Goal: Information Seeking & Learning: Learn about a topic

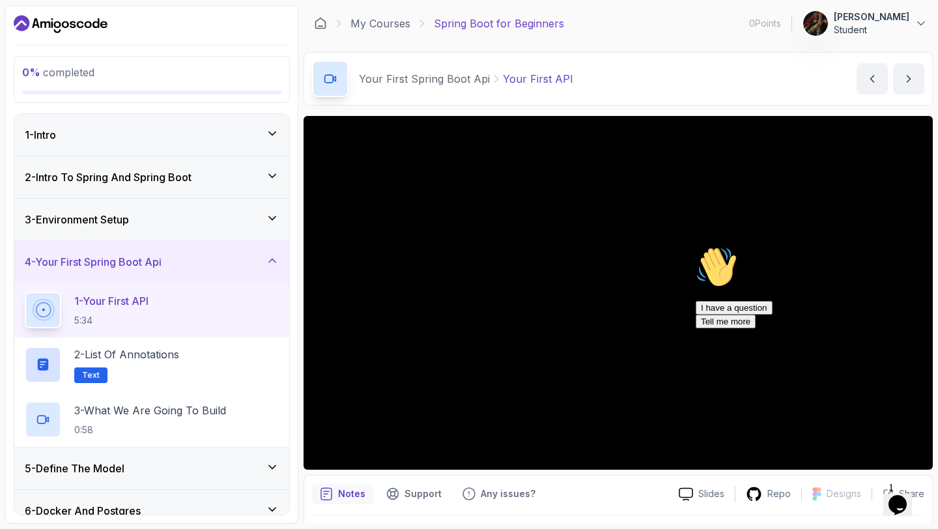
click at [696, 246] on icon "Chat attention grabber" at bounding box center [696, 246] width 0 height 0
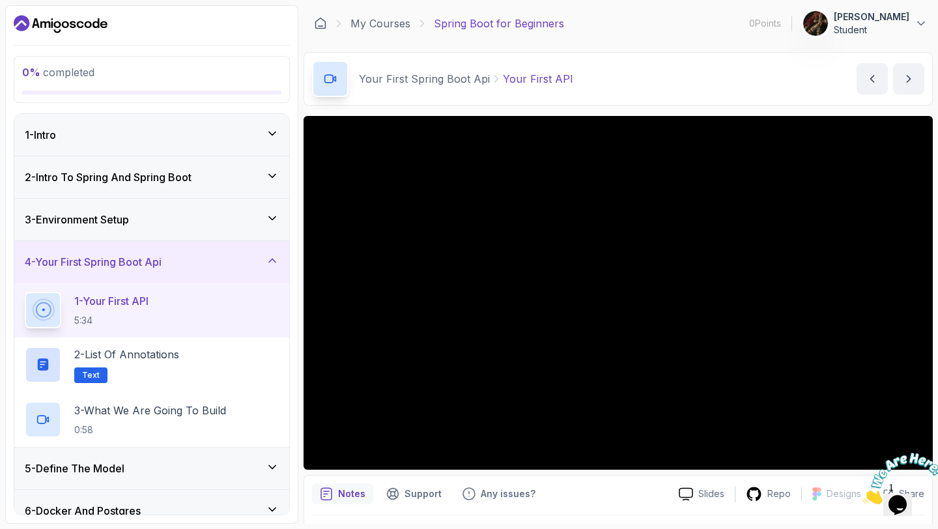
click at [916, 453] on div at bounding box center [897, 478] width 70 height 51
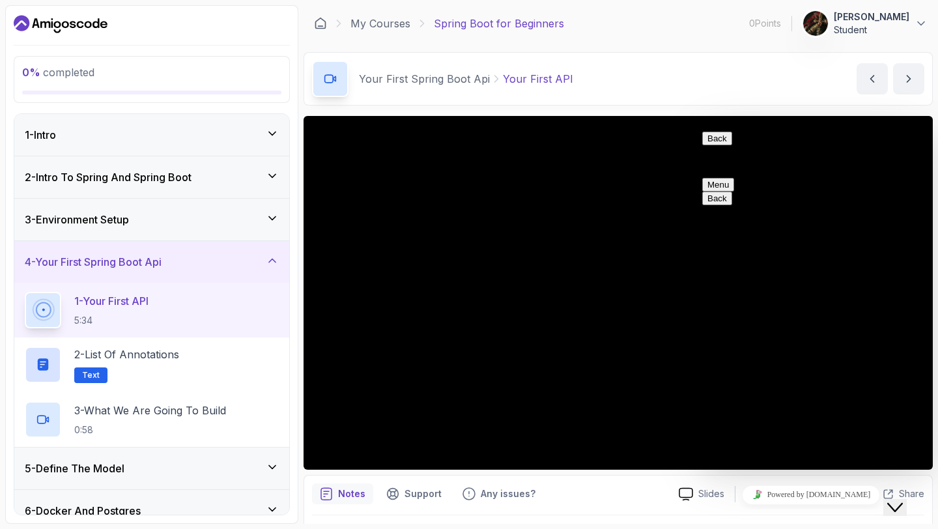
click at [898, 500] on icon "Close Chat This icon closes the chat window." at bounding box center [895, 508] width 16 height 16
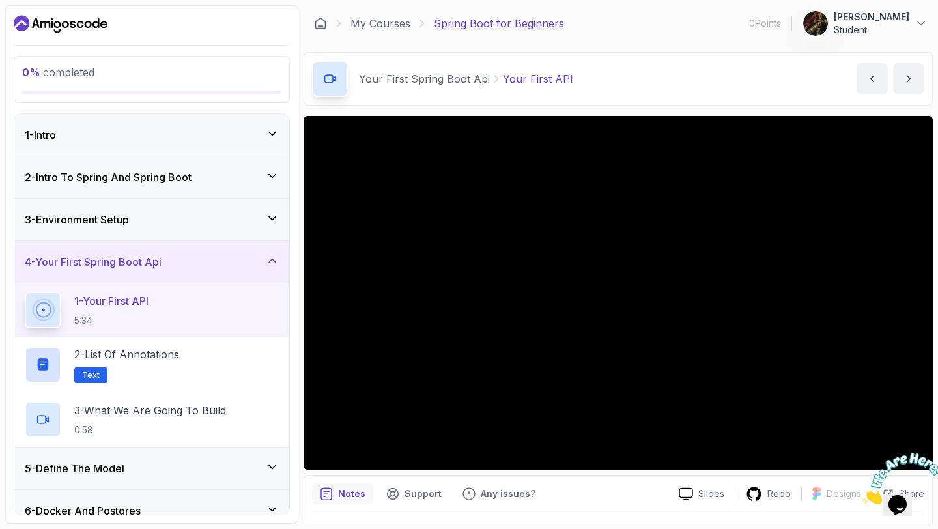
click at [919, 453] on div at bounding box center [897, 478] width 70 height 51
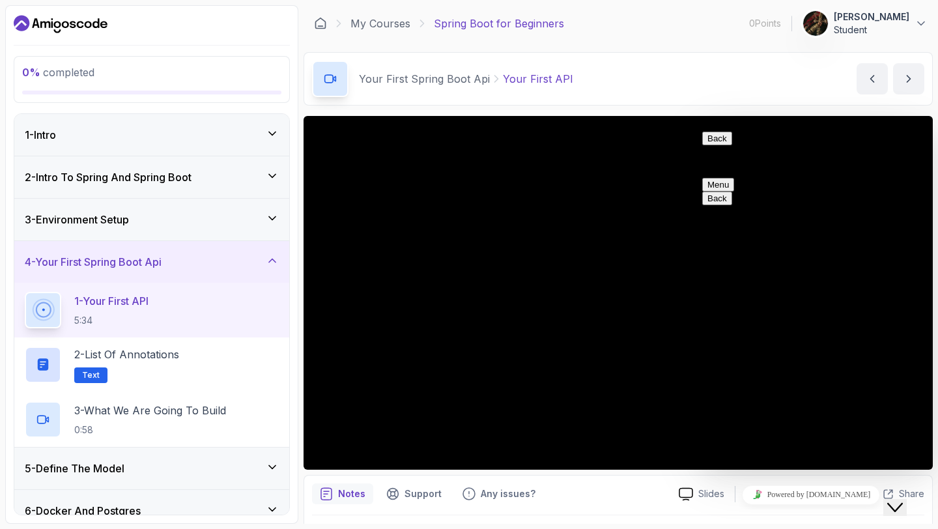
click at [903, 502] on icon "Close Chat This icon closes the chat window." at bounding box center [895, 508] width 16 height 16
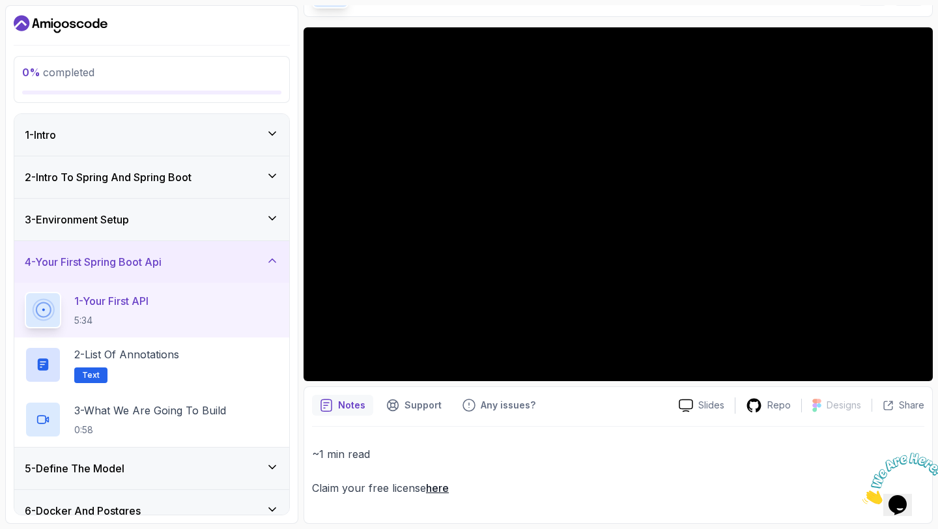
scroll to position [31, 0]
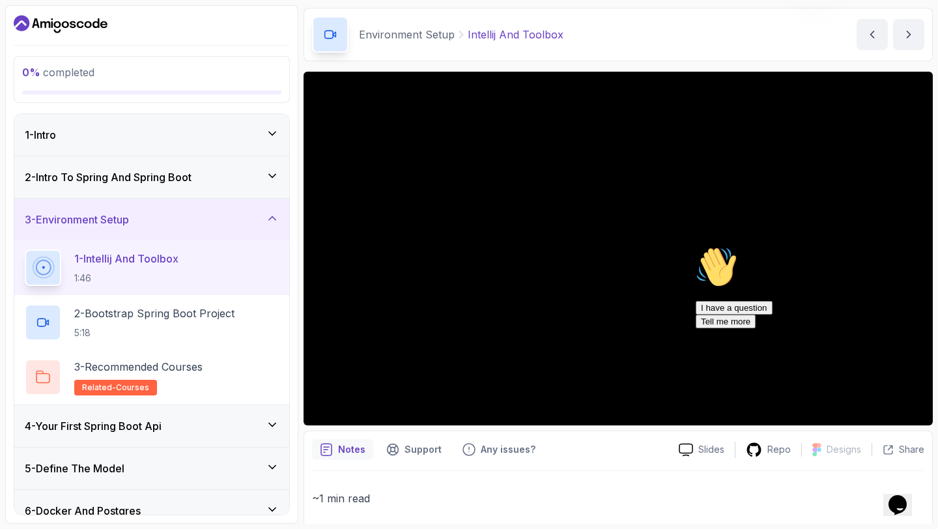
scroll to position [84, 0]
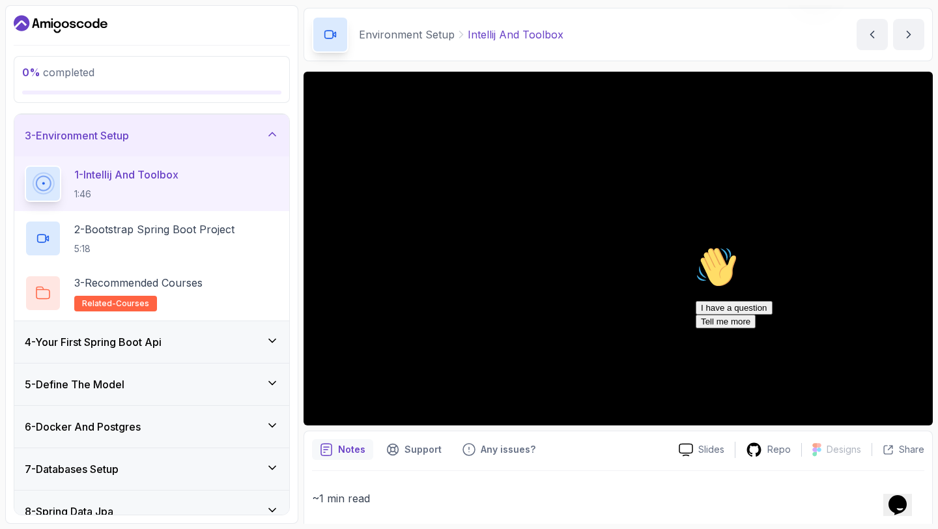
click at [194, 341] on div "4 - Your First Spring Boot Api" at bounding box center [152, 342] width 254 height 16
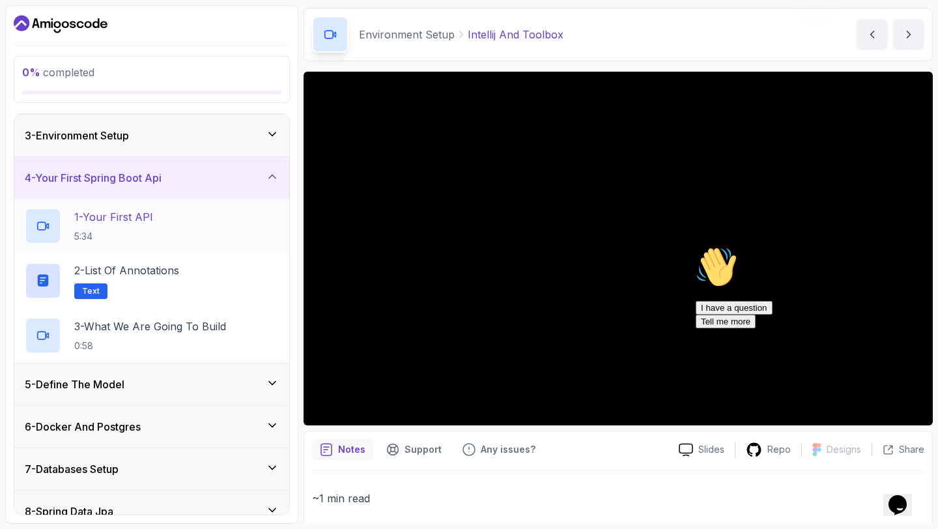
click at [182, 235] on div "1 - Your First API 5:34" at bounding box center [152, 226] width 254 height 36
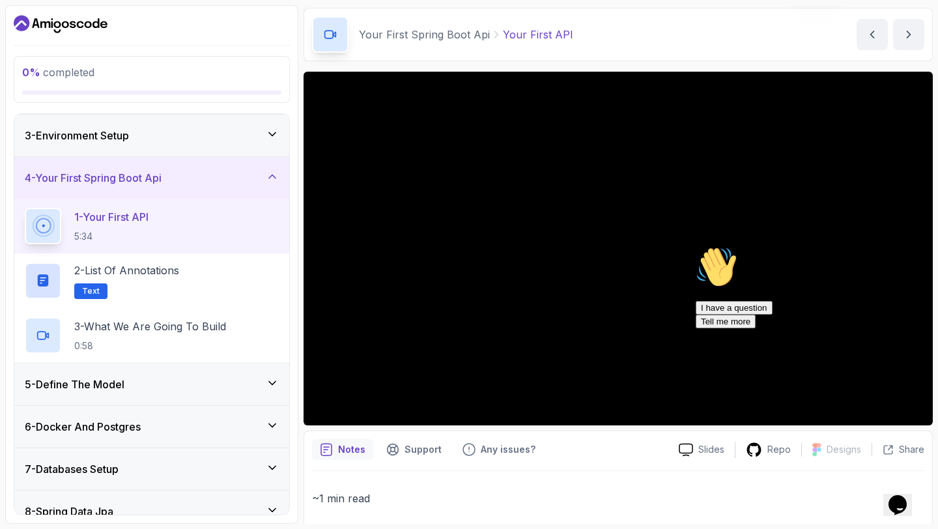
click at [775, 268] on div "Hi! How can we help? I have a question Tell me more" at bounding box center [813, 287] width 235 height 82
click at [696, 264] on div "Hi! How can we help? I have a question Tell me more" at bounding box center [813, 287] width 235 height 82
click at [696, 246] on icon "Chat attention grabber" at bounding box center [696, 246] width 0 height 0
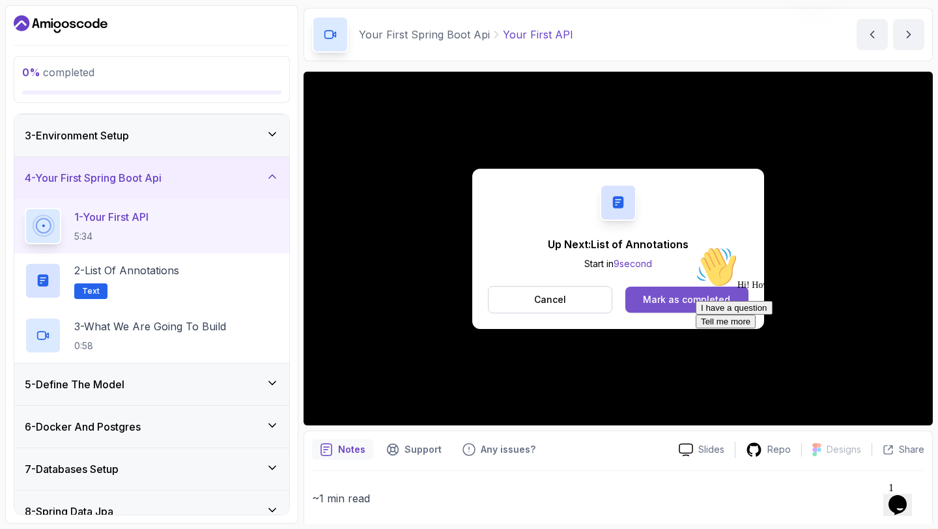
click at [674, 297] on div "Mark as completed" at bounding box center [686, 299] width 87 height 13
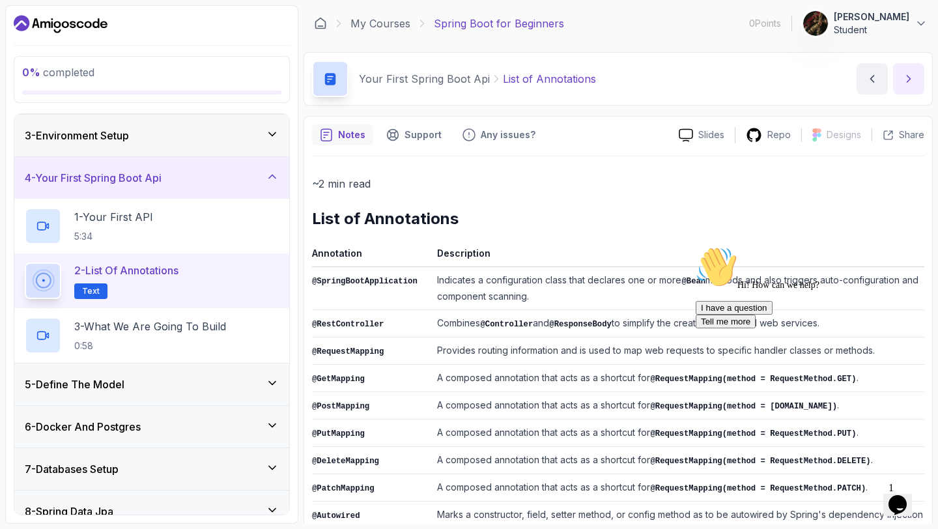
click at [906, 91] on button "next content" at bounding box center [908, 78] width 31 height 31
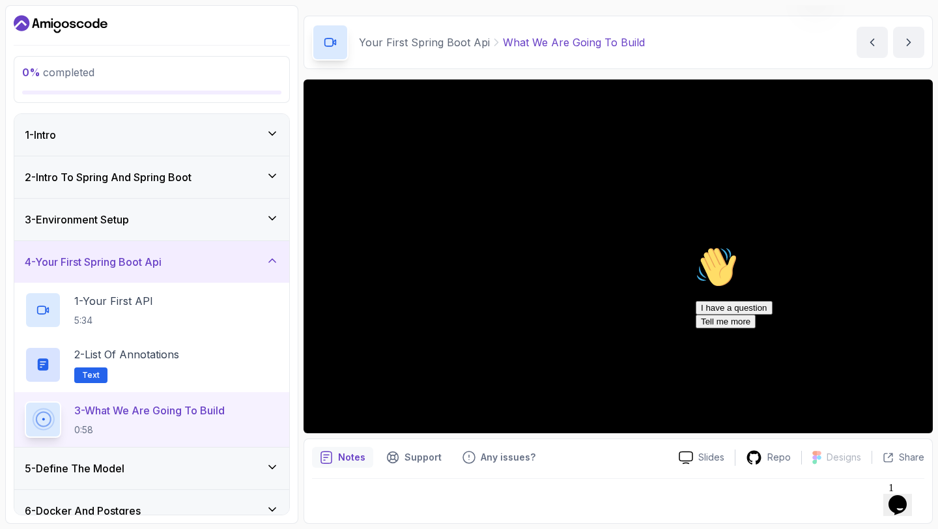
click at [696, 246] on icon "Chat attention grabber" at bounding box center [696, 246] width 0 height 0
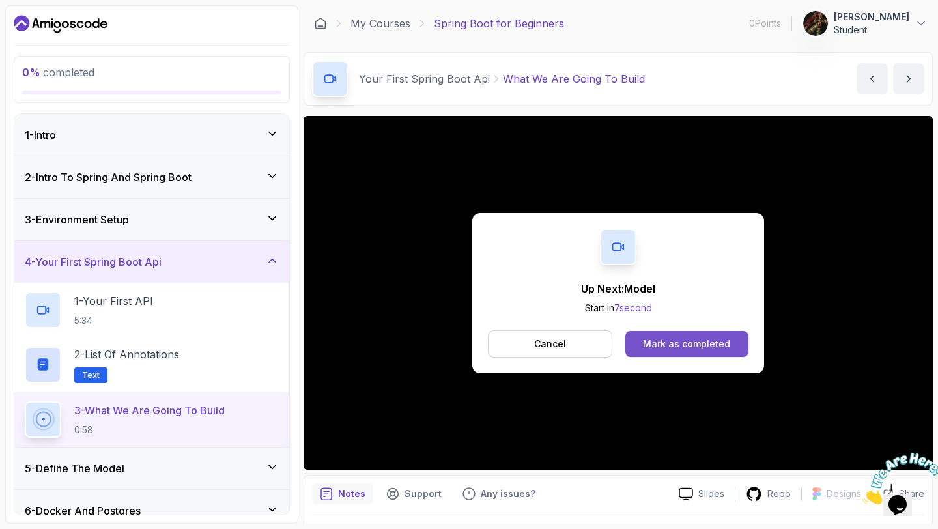
click at [708, 344] on div "Mark as completed" at bounding box center [686, 343] width 87 height 13
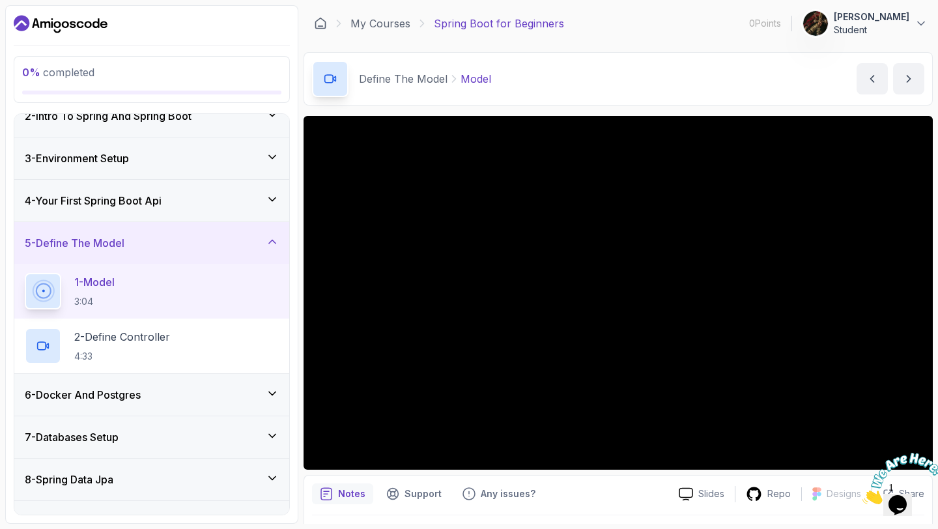
scroll to position [132, 0]
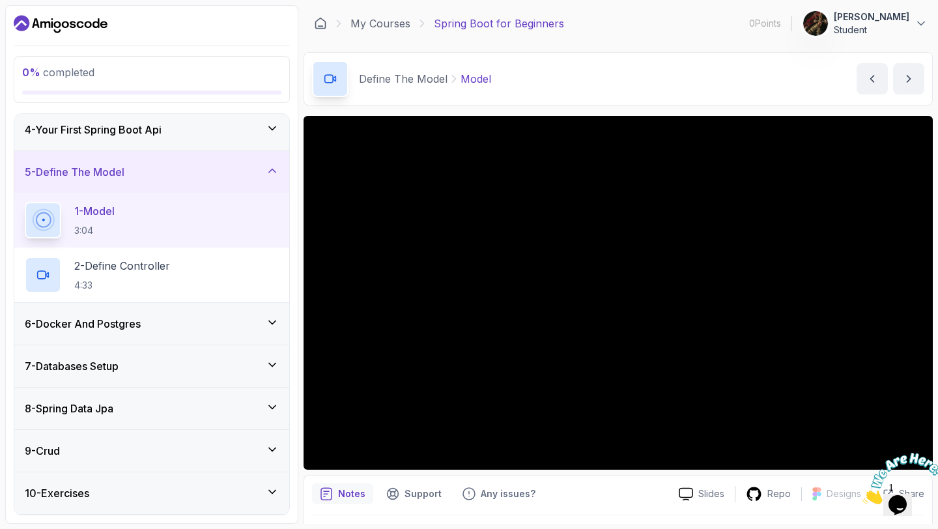
click at [266, 322] on icon at bounding box center [272, 322] width 13 height 13
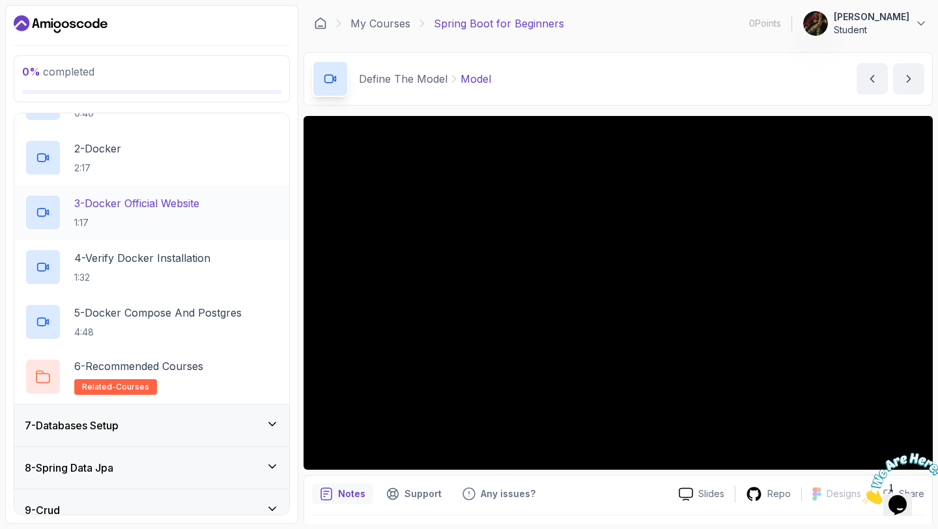
scroll to position [435, 0]
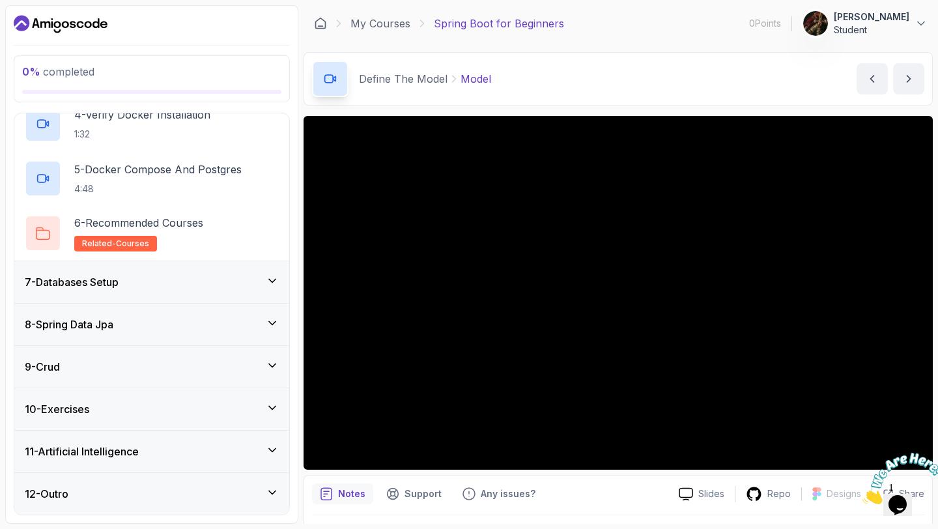
click at [272, 280] on icon at bounding box center [272, 280] width 13 height 13
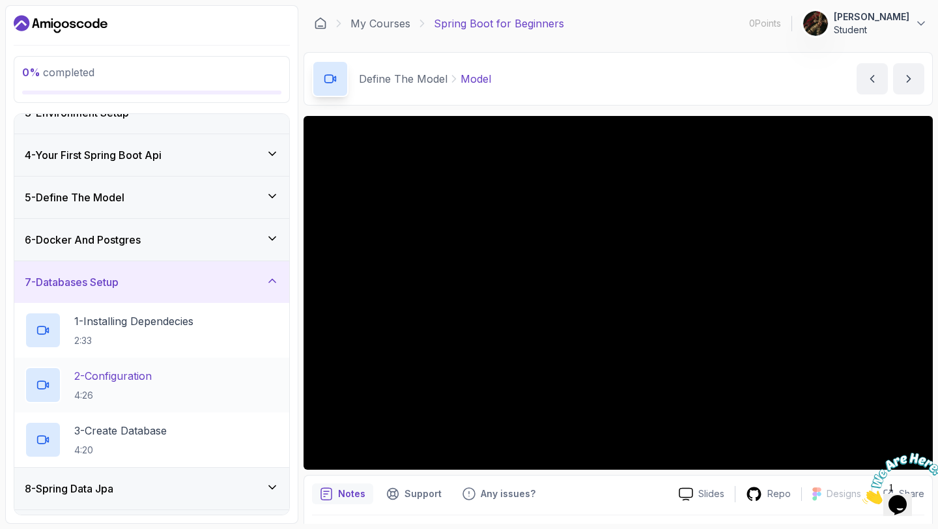
scroll to position [270, 0]
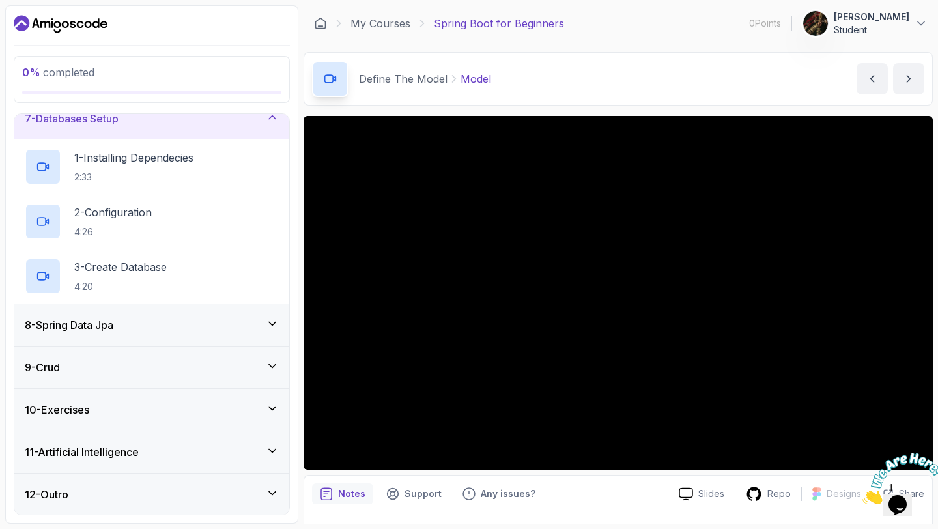
click at [263, 365] on div "9 - Crud" at bounding box center [152, 368] width 254 height 16
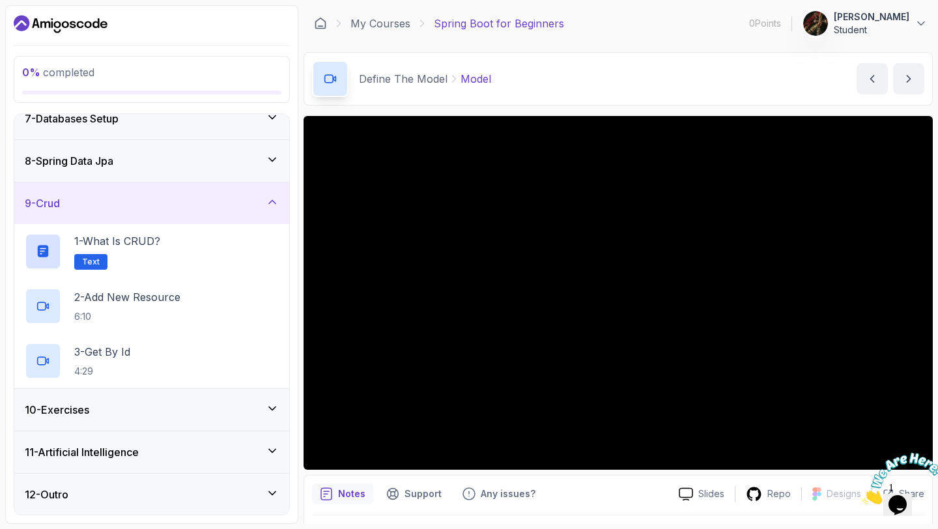
click at [272, 405] on icon at bounding box center [272, 408] width 13 height 13
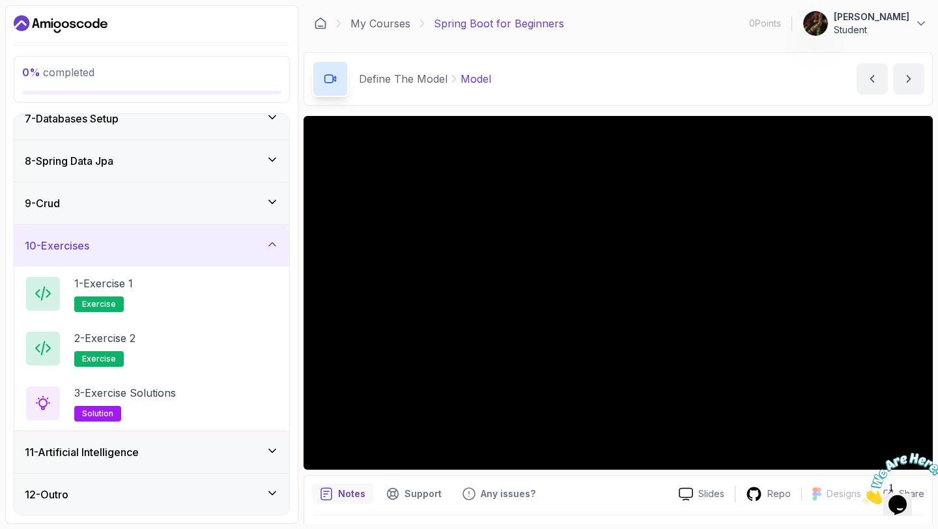
click at [274, 443] on div "11 - Artificial Intelligence" at bounding box center [151, 452] width 275 height 42
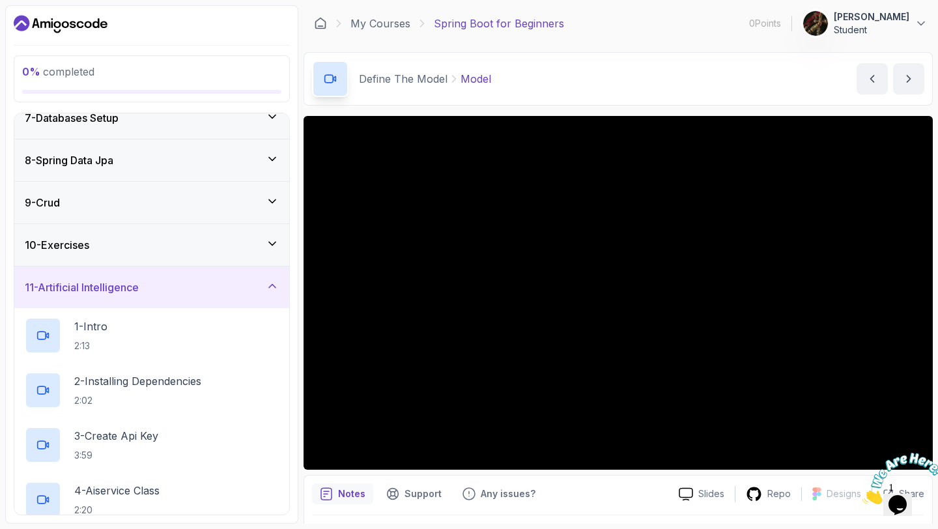
click at [268, 290] on icon at bounding box center [272, 285] width 13 height 13
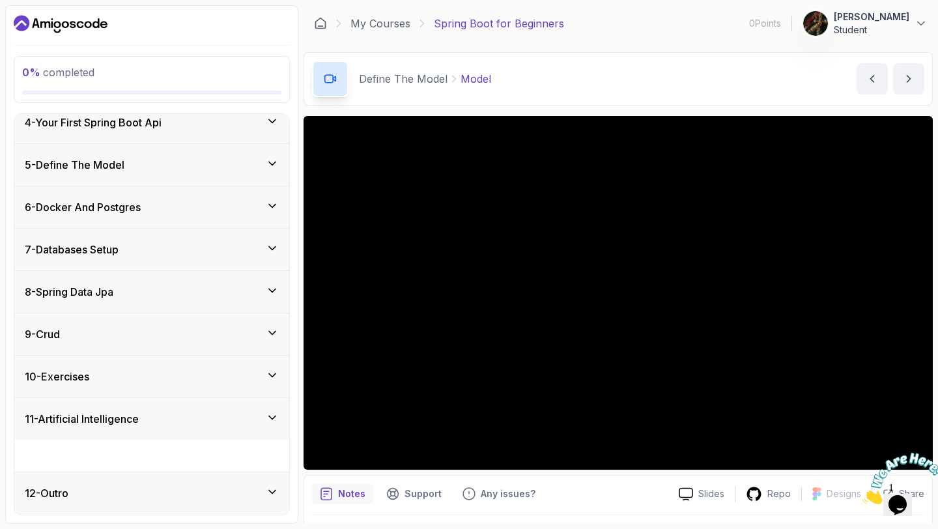
scroll to position [107, 0]
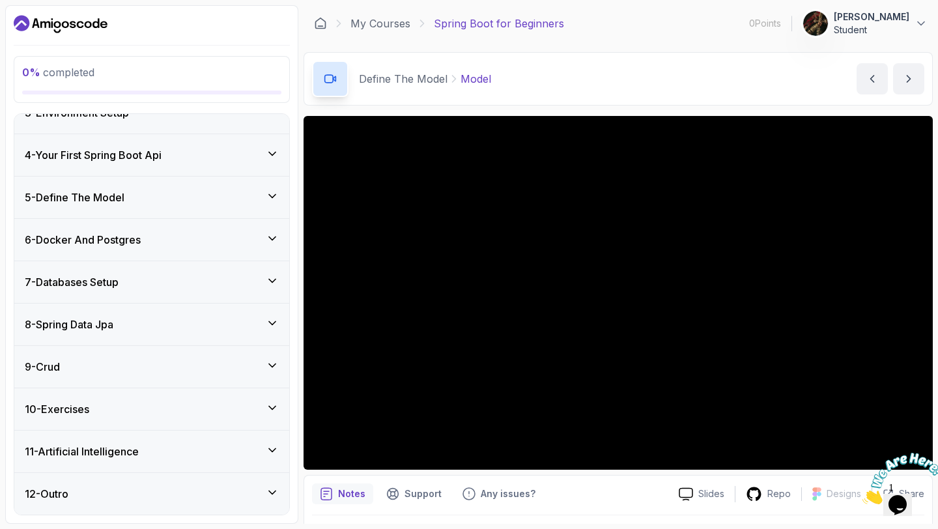
click at [917, 455] on div at bounding box center [897, 478] width 70 height 51
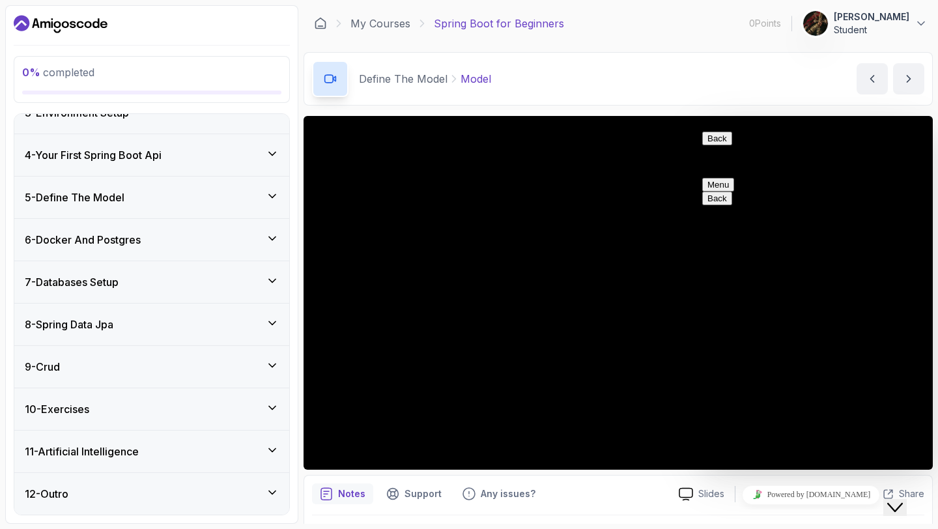
click at [893, 502] on div "Close Chat This icon closes the chat window." at bounding box center [895, 508] width 16 height 16
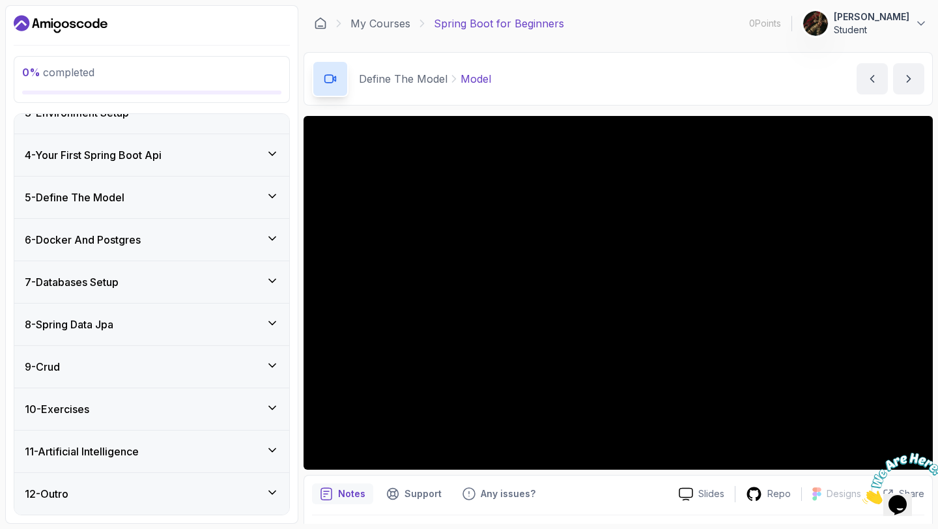
click at [273, 360] on icon at bounding box center [272, 365] width 13 height 13
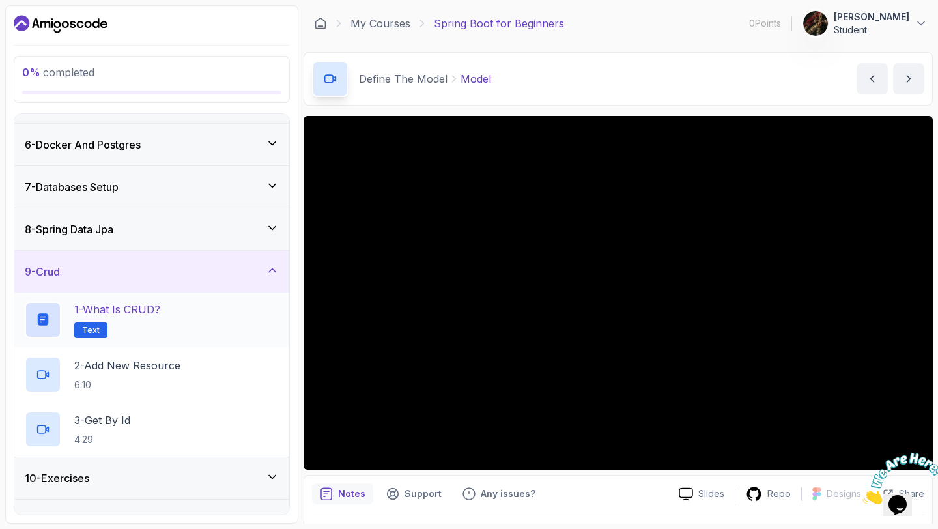
scroll to position [214, 0]
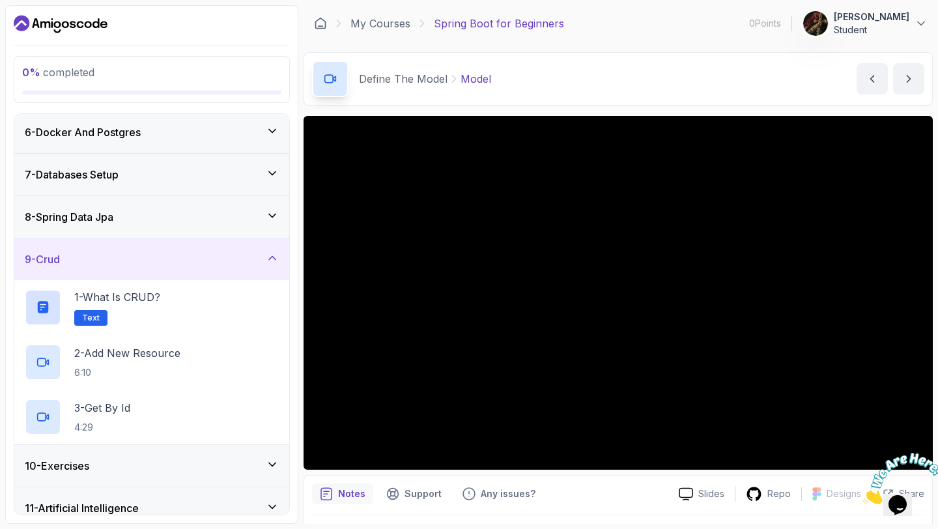
click at [268, 255] on icon at bounding box center [272, 257] width 13 height 13
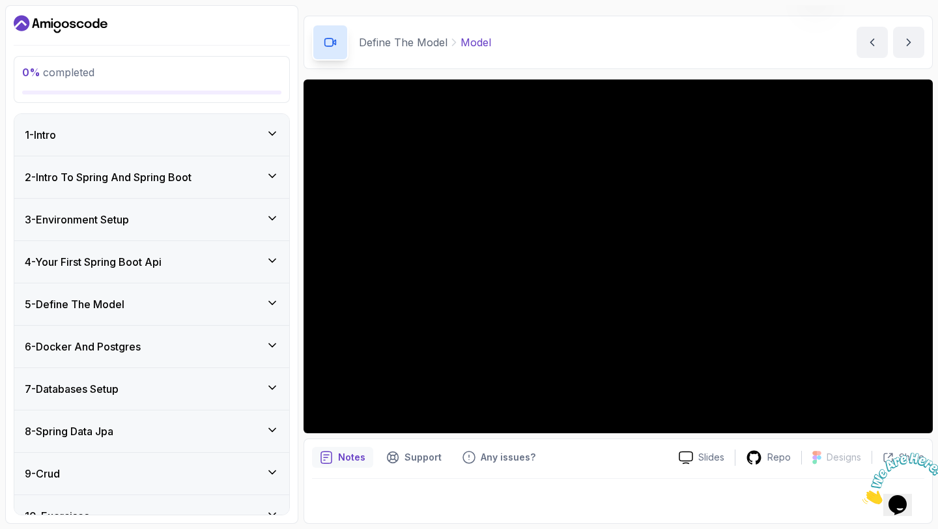
scroll to position [0, 0]
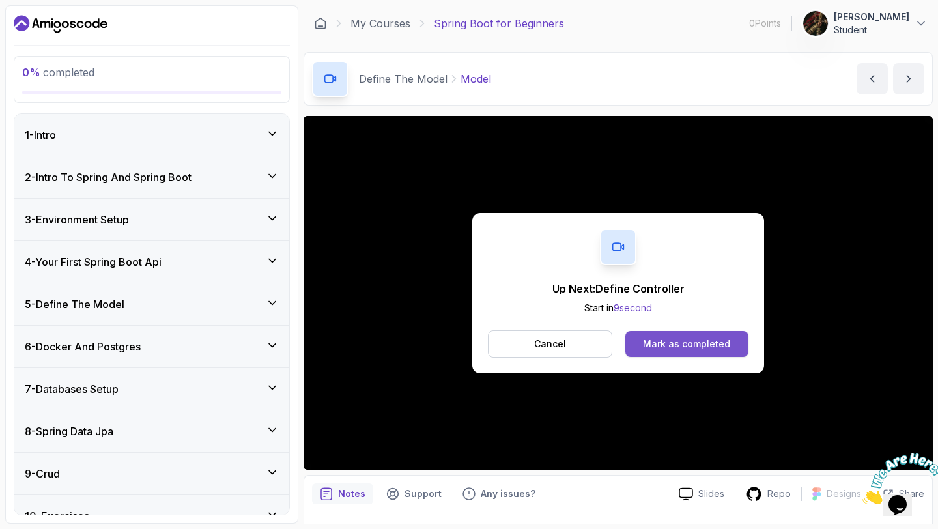
click at [689, 345] on div "Mark as completed" at bounding box center [686, 343] width 87 height 13
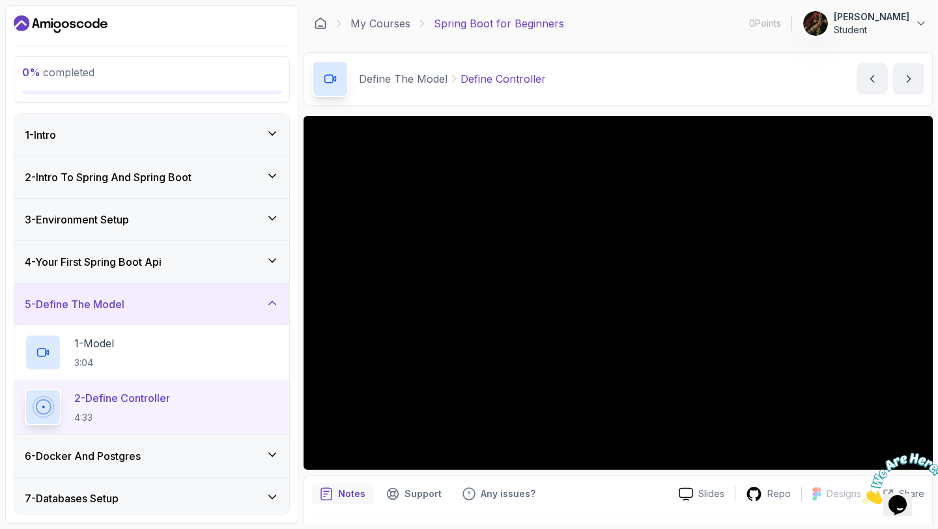
click at [920, 453] on div at bounding box center [897, 478] width 70 height 51
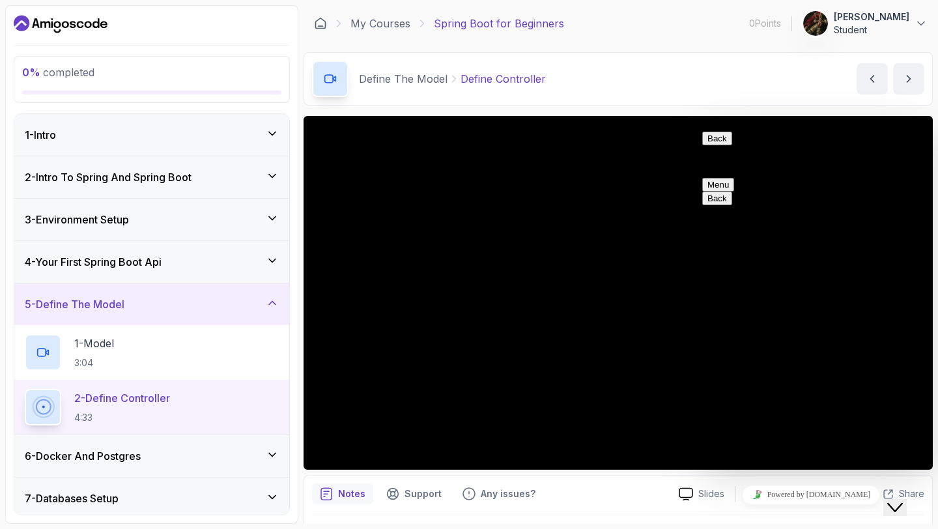
click at [903, 502] on div "Close Chat This icon closes the chat window." at bounding box center [895, 508] width 16 height 16
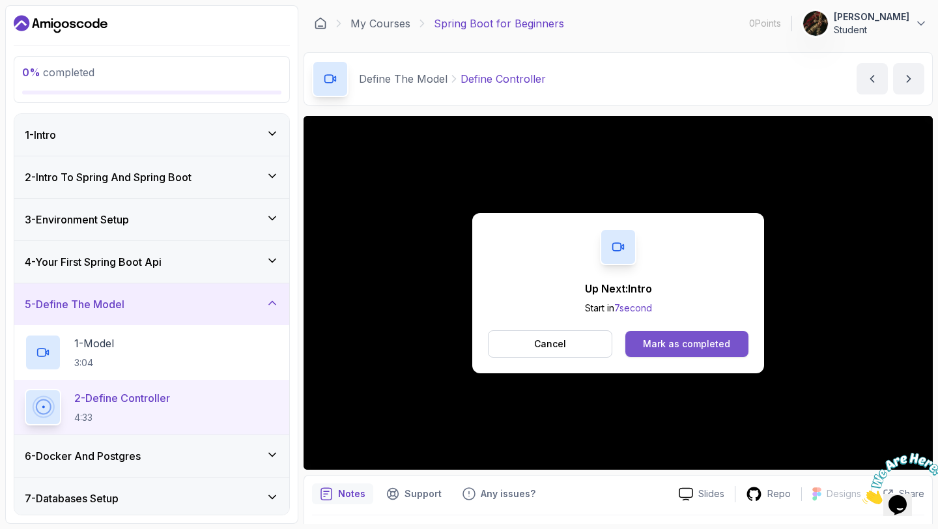
click at [665, 347] on div "Mark as completed" at bounding box center [686, 343] width 87 height 13
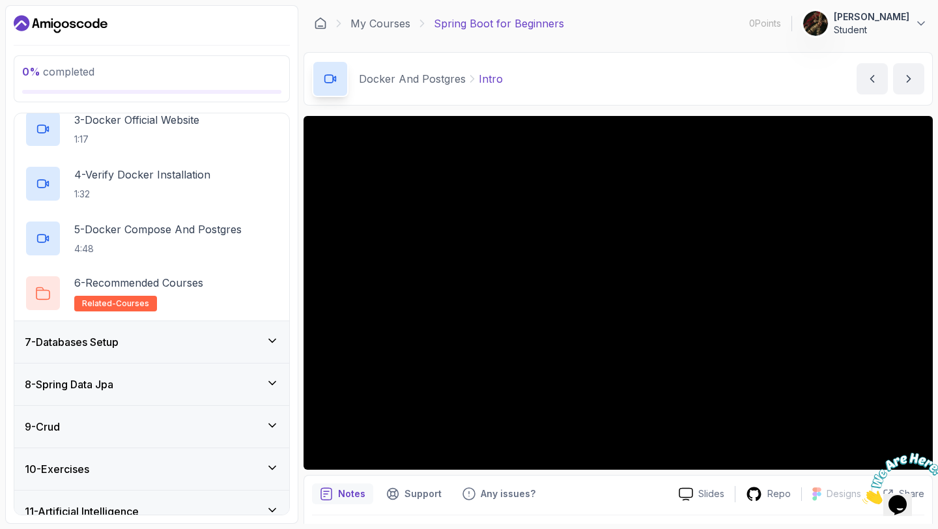
scroll to position [435, 0]
